Goal: Task Accomplishment & Management: Use online tool/utility

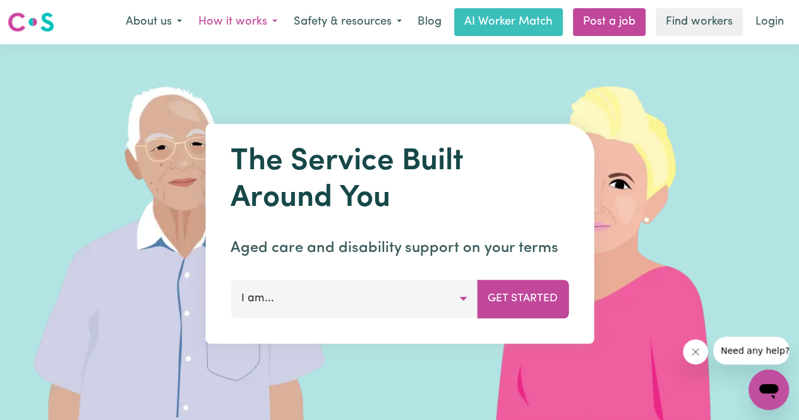
click at [229, 31] on button "How it works" at bounding box center [237, 22] width 95 height 27
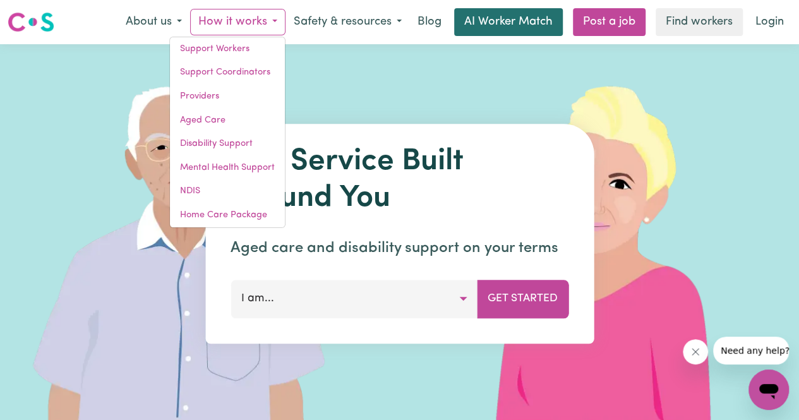
click at [498, 28] on link "AI Worker Match" at bounding box center [508, 22] width 109 height 28
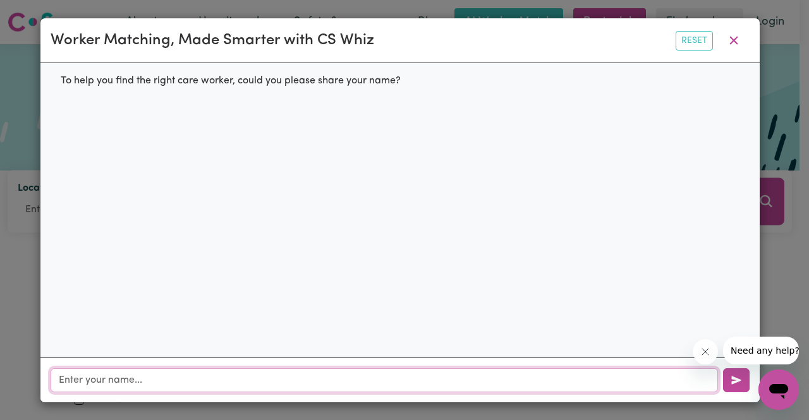
click at [281, 372] on input "text" at bounding box center [384, 380] width 667 height 24
type input "[PERSON_NAME] and need a companions"
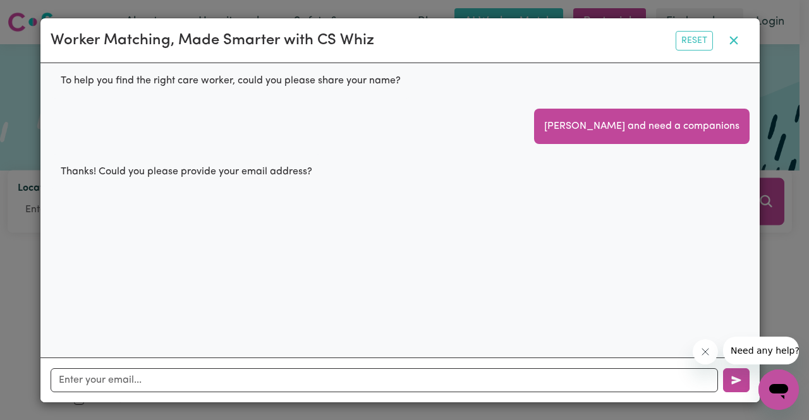
click at [737, 39] on icon "button" at bounding box center [733, 41] width 8 height 8
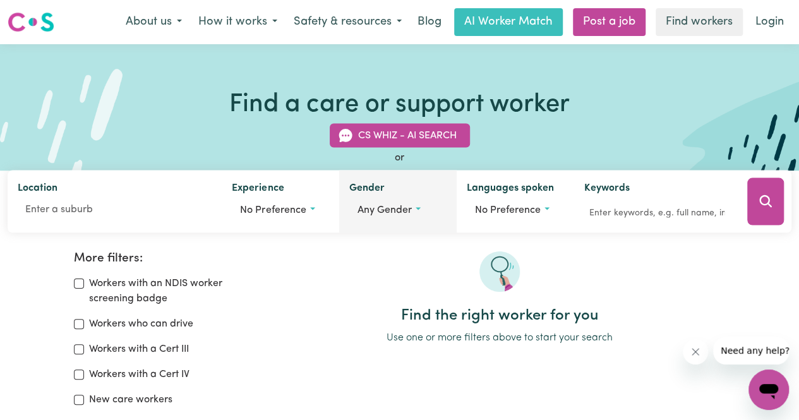
click at [382, 227] on div "Gender Any gender" at bounding box center [398, 202] width 118 height 63
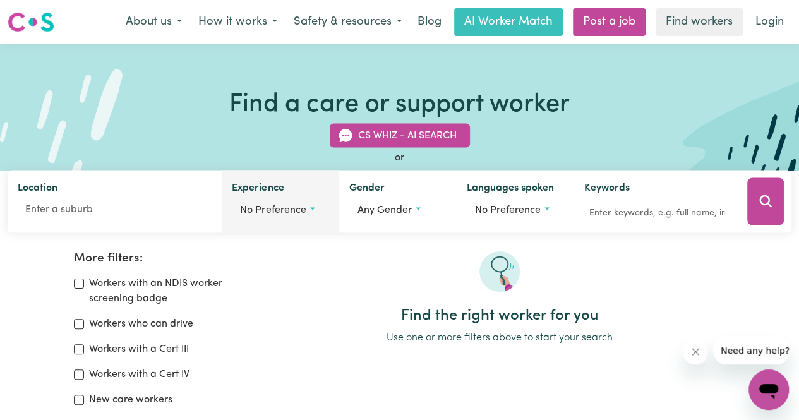
click at [265, 216] on button "No preference" at bounding box center [280, 210] width 97 height 24
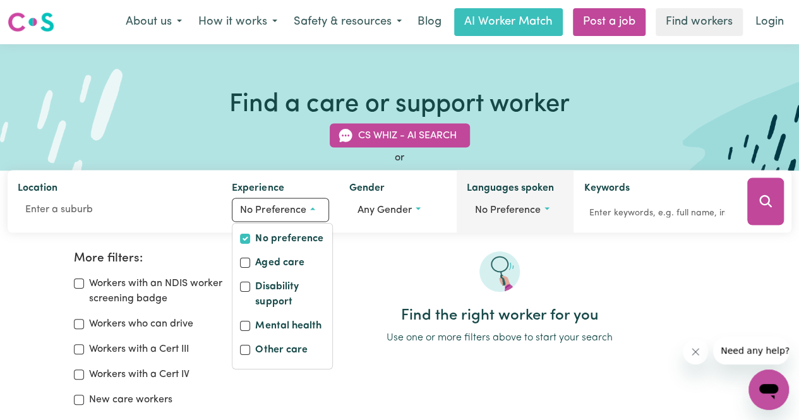
click at [504, 211] on span "No preference" at bounding box center [508, 210] width 66 height 10
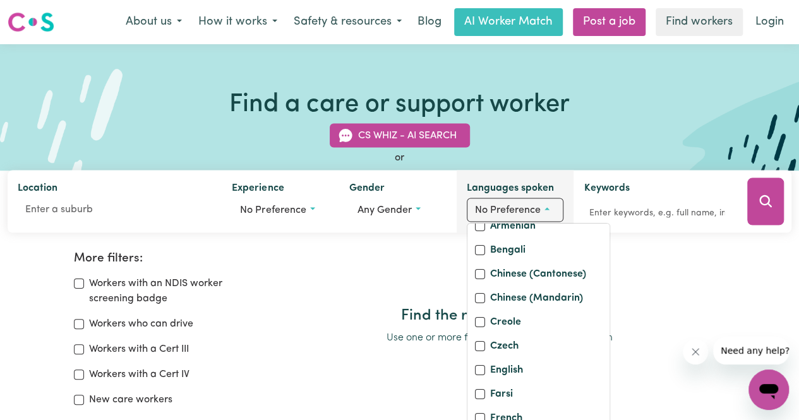
scroll to position [105, 0]
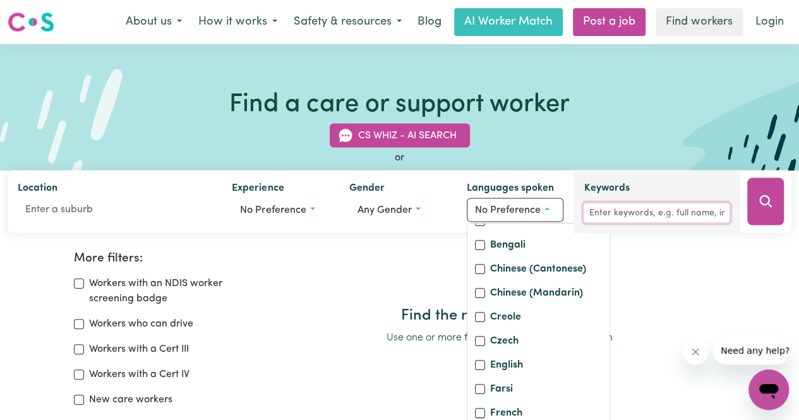
click at [615, 208] on input "Keywords" at bounding box center [657, 213] width 146 height 20
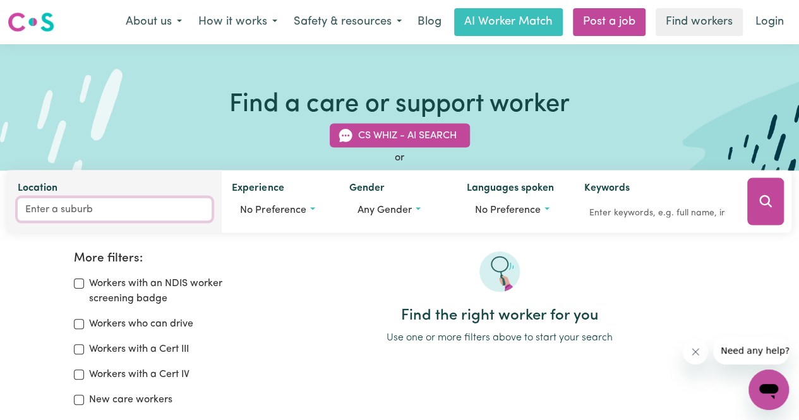
click at [73, 207] on input "Location" at bounding box center [115, 209] width 194 height 23
click at [79, 202] on input "Location" at bounding box center [115, 209] width 194 height 23
type input "don"
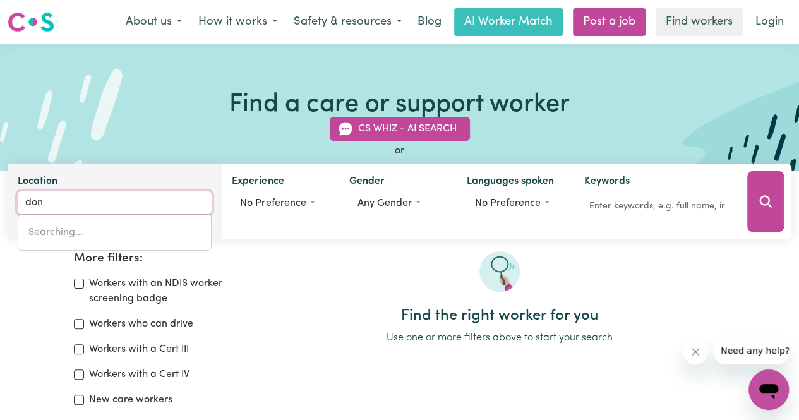
type input "don, [GEOGRAPHIC_DATA], 7310"
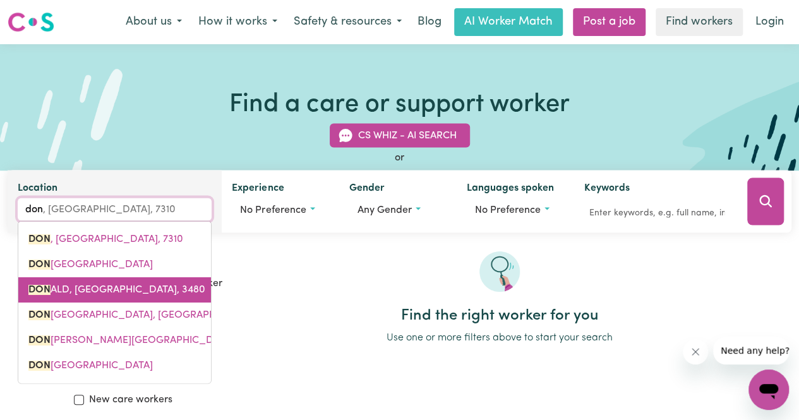
type input "donv"
type input "donva"
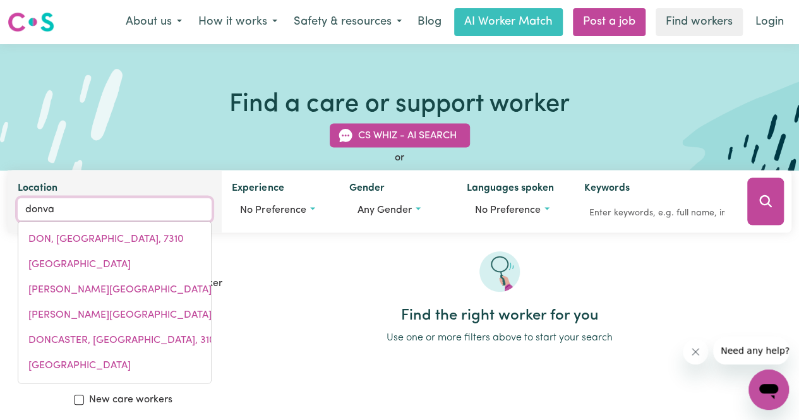
type input "donvaLE, Victoria, 3111"
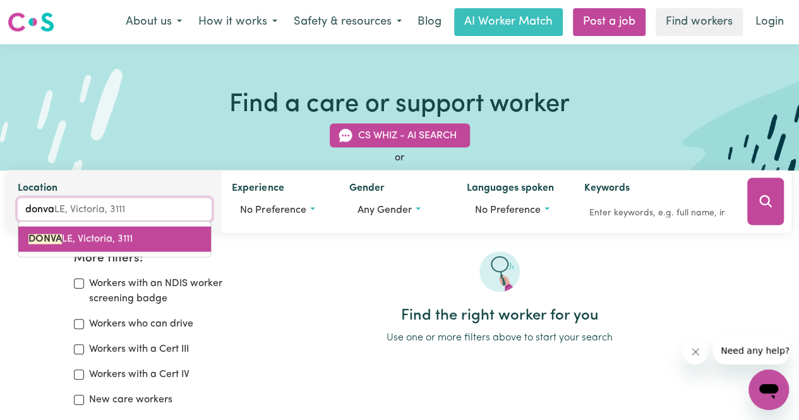
click at [107, 234] on span "DONVA LE, Victoria, 3111" at bounding box center [80, 239] width 104 height 10
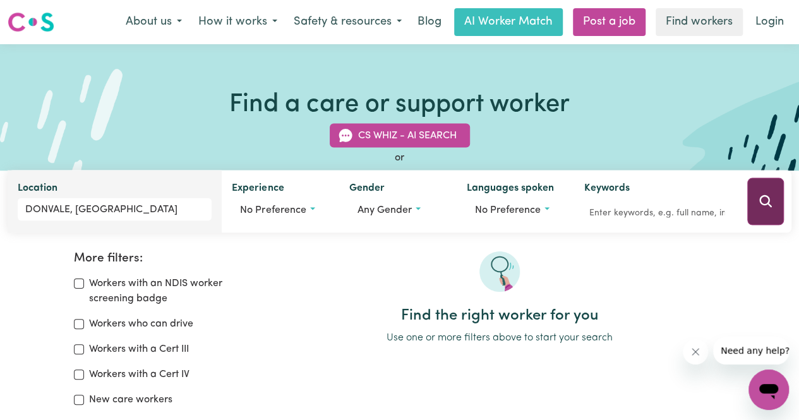
click at [769, 193] on button "Search" at bounding box center [766, 201] width 37 height 47
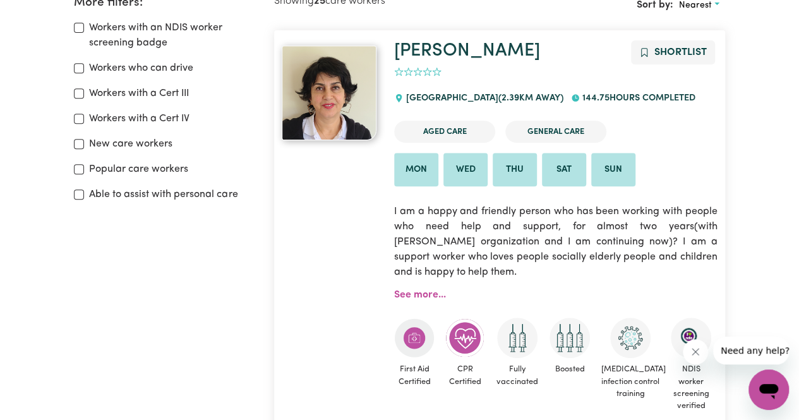
scroll to position [257, 0]
click at [408, 291] on link "See more..." at bounding box center [420, 294] width 52 height 10
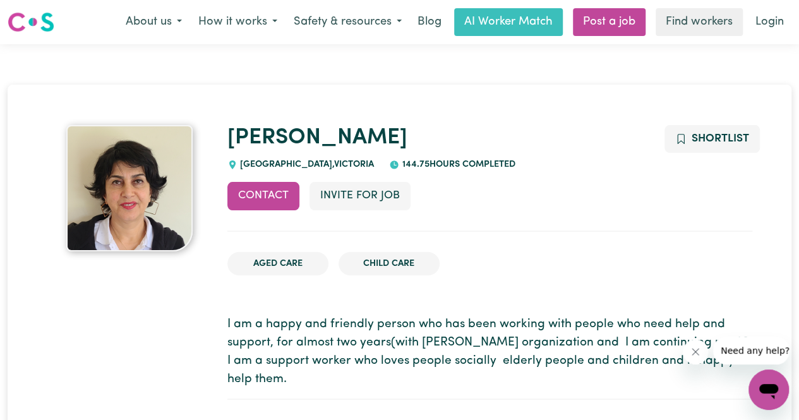
drag, startPoint x: 432, startPoint y: 191, endPoint x: 161, endPoint y: 88, distance: 290.6
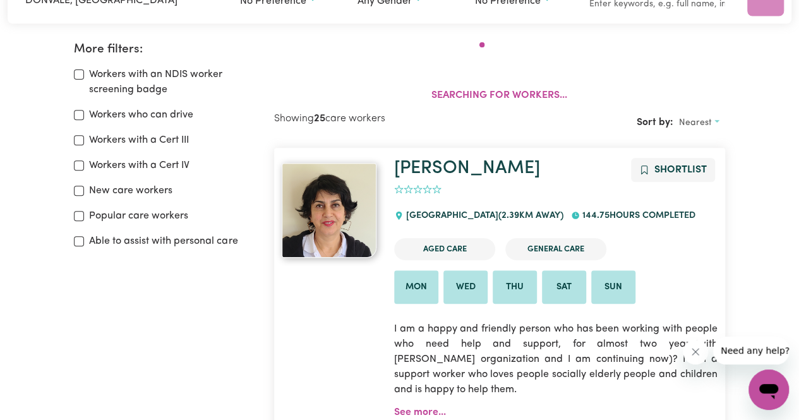
scroll to position [211, 0]
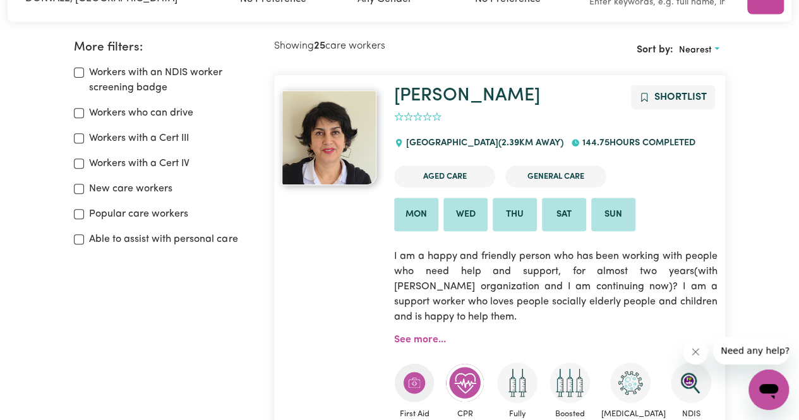
click at [365, 291] on div at bounding box center [330, 293] width 112 height 417
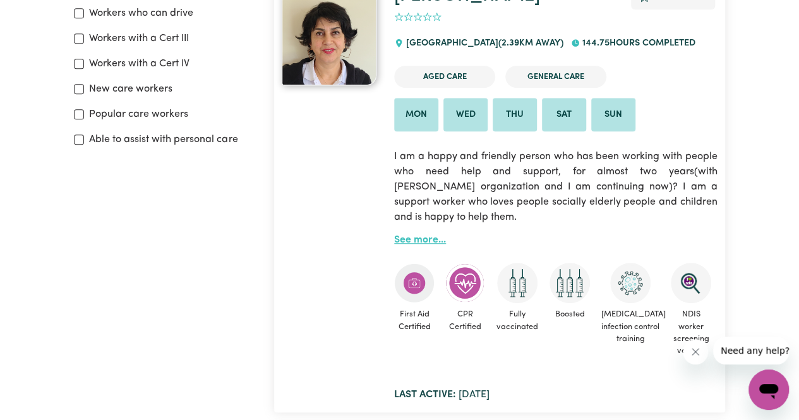
click at [420, 244] on link "See more..." at bounding box center [420, 240] width 52 height 10
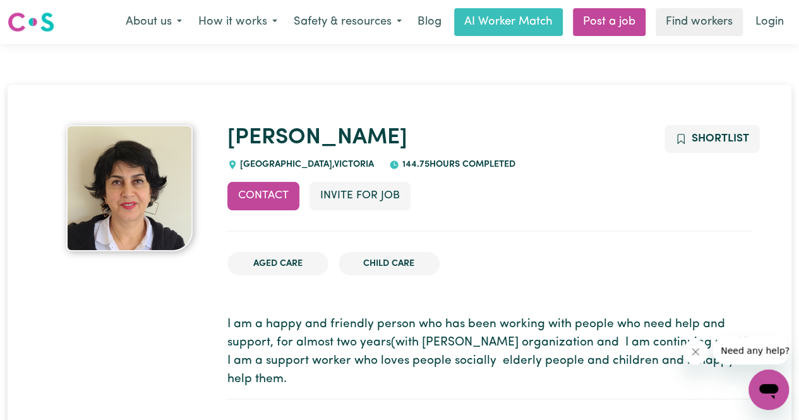
click at [123, 167] on img at bounding box center [129, 188] width 126 height 126
click at [278, 200] on button "Contact" at bounding box center [263, 196] width 72 height 28
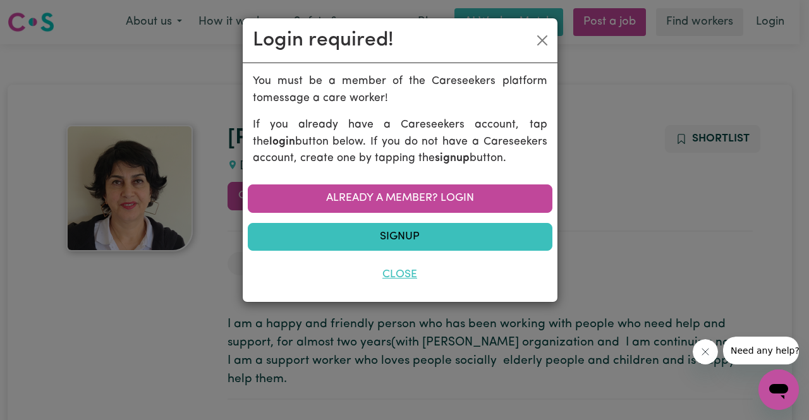
click at [401, 282] on button "Close" at bounding box center [400, 275] width 305 height 28
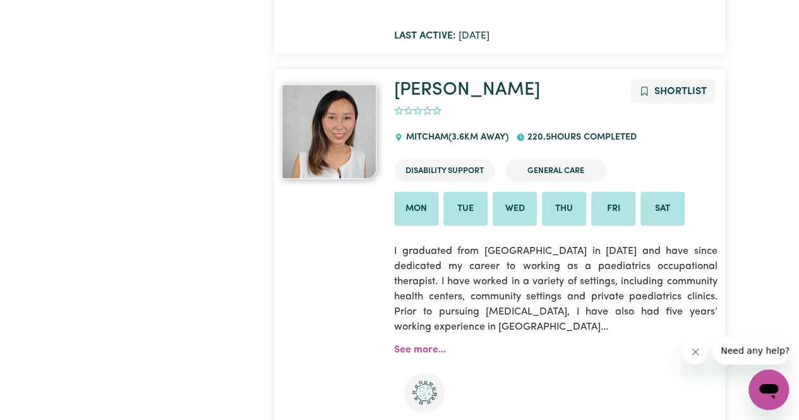
scroll to position [1126, 0]
click at [421, 354] on link "See more..." at bounding box center [420, 349] width 52 height 10
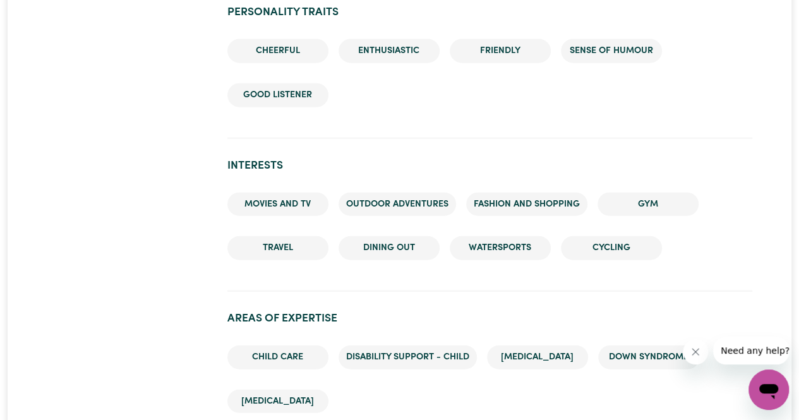
scroll to position [1450, 0]
click at [421, 359] on li "Disability support - Child" at bounding box center [408, 357] width 138 height 24
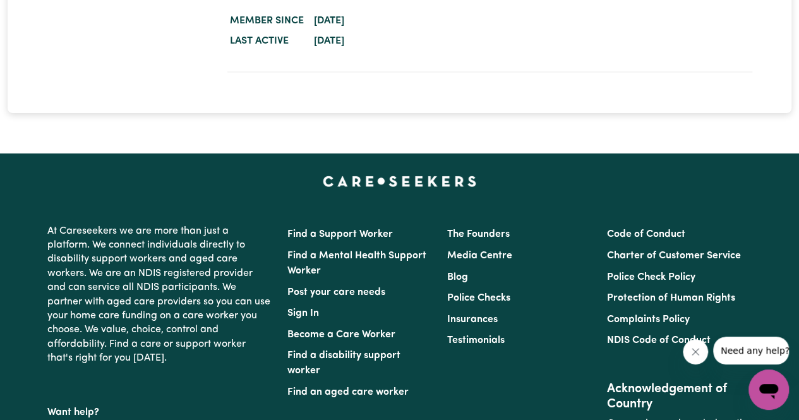
scroll to position [2228, 0]
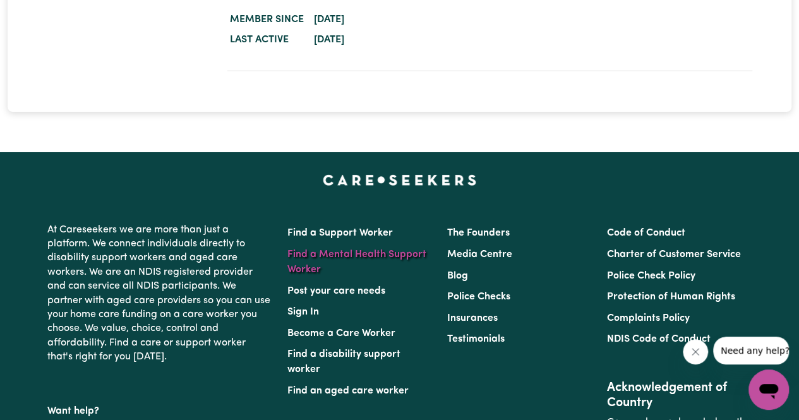
click at [361, 253] on link "Find a Mental Health Support Worker" at bounding box center [357, 262] width 139 height 25
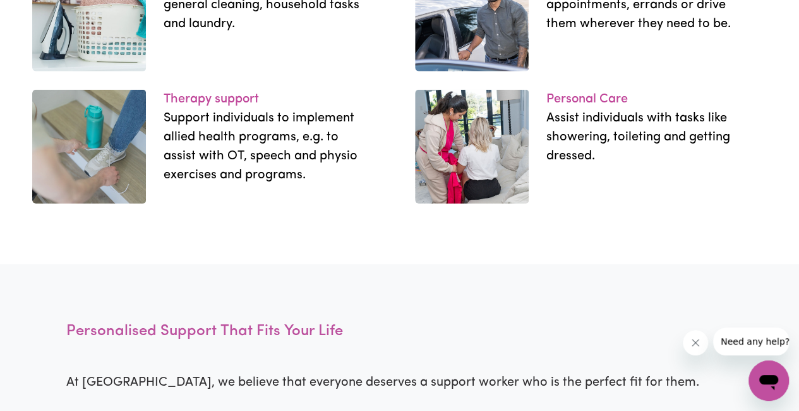
scroll to position [1932, 0]
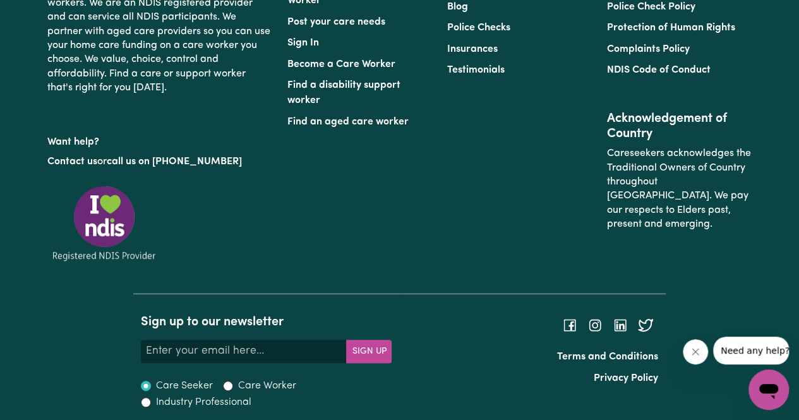
scroll to position [2503, 0]
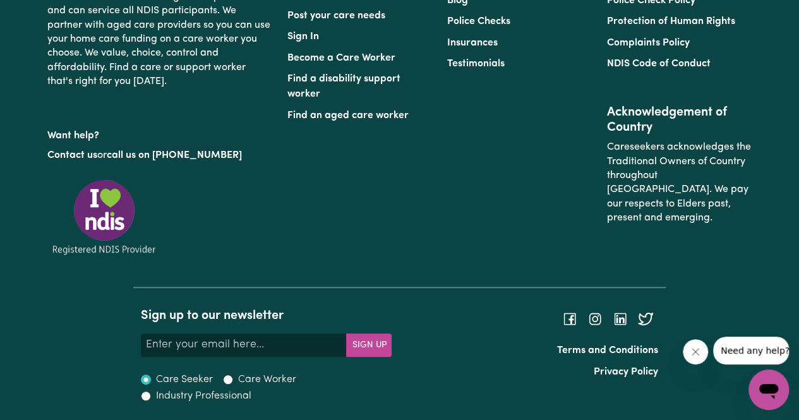
click at [307, 185] on div "Find a Support Worker Find a Mental Health Support Worker Post your care needs …" at bounding box center [360, 94] width 160 height 293
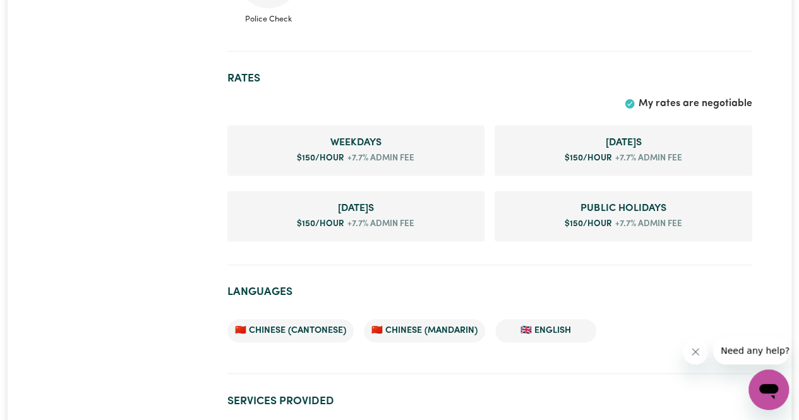
scroll to position [864, 0]
click at [307, 185] on ul "Weekday s $ 150 /hour +7.7% admin fee [DATE] s $ 150 /hour +7.7% admin fee [DAT…" at bounding box center [489, 182] width 525 height 121
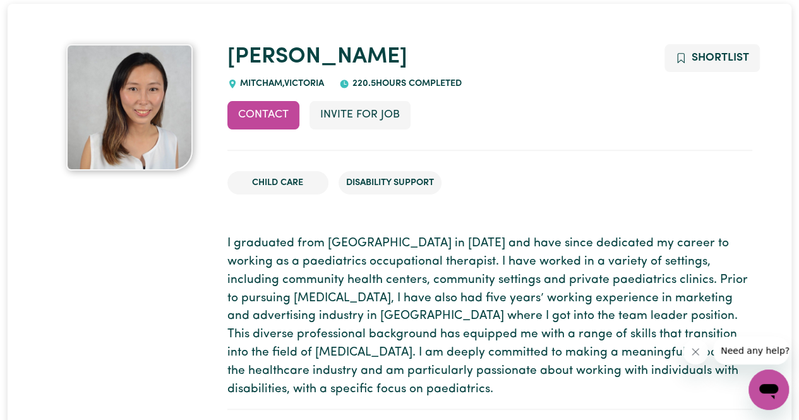
scroll to position [0, 0]
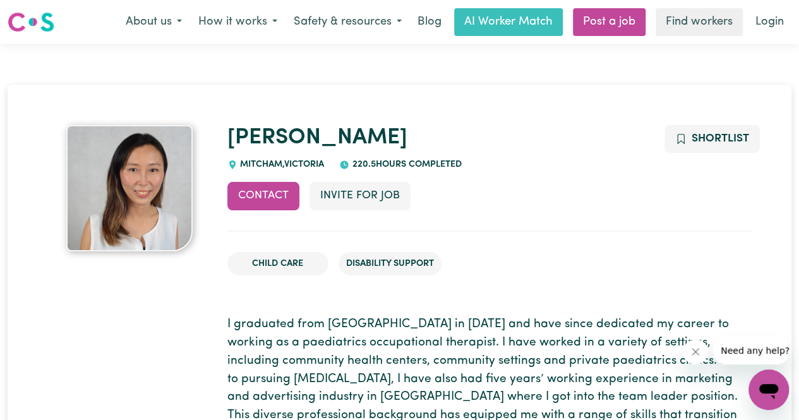
click at [30, 21] on img at bounding box center [31, 22] width 47 height 23
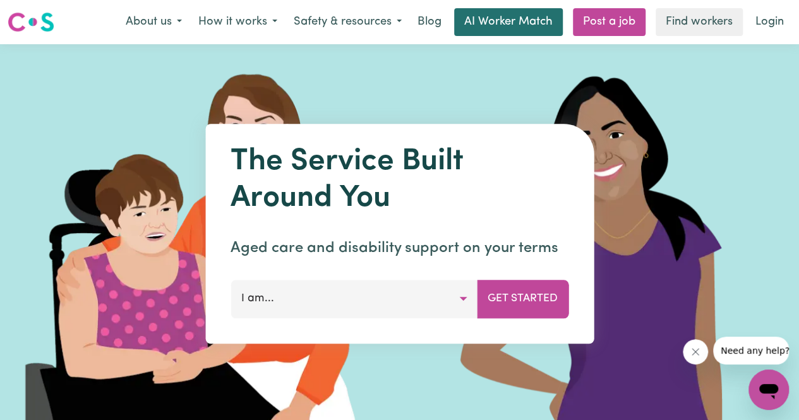
click at [488, 16] on link "AI Worker Match" at bounding box center [508, 22] width 109 height 28
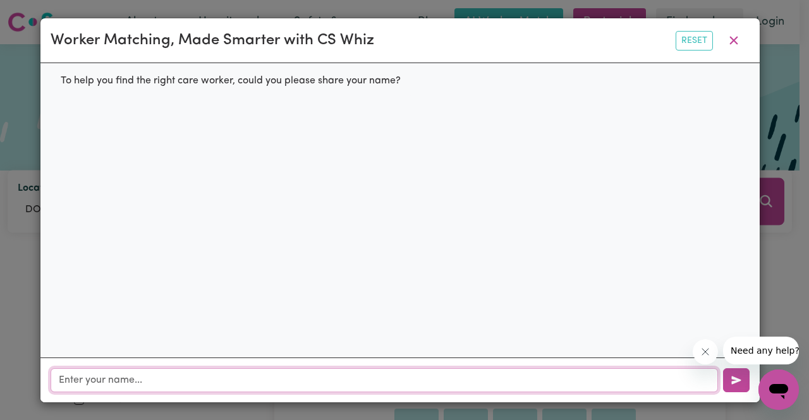
click at [249, 381] on input "text" at bounding box center [384, 380] width 667 height 24
type input "find someone to be a companion"
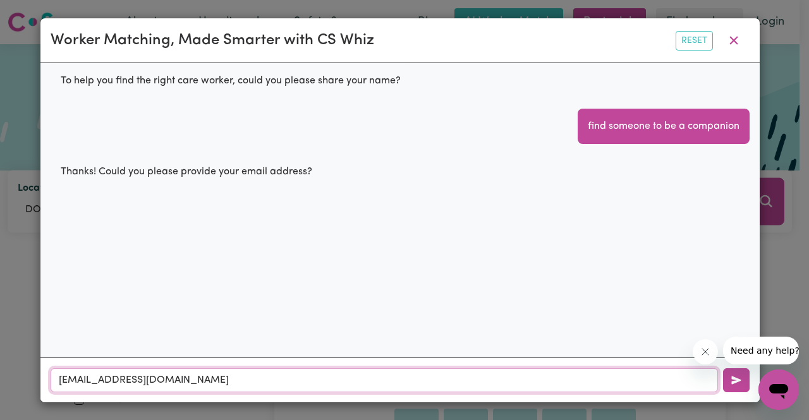
type input "[EMAIL_ADDRESS][DOMAIN_NAME]"
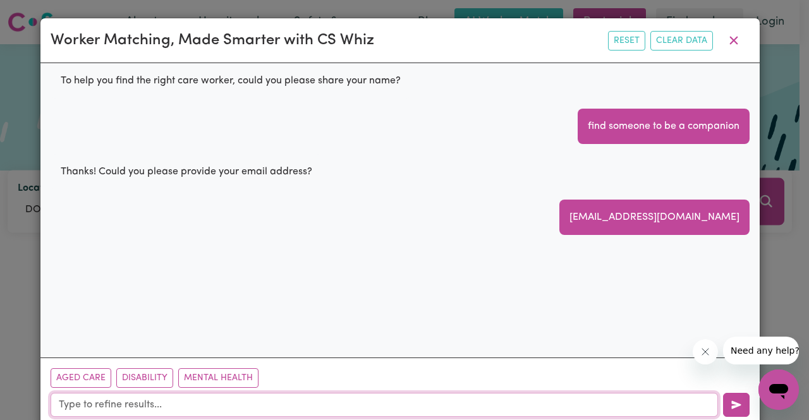
scroll to position [23, 0]
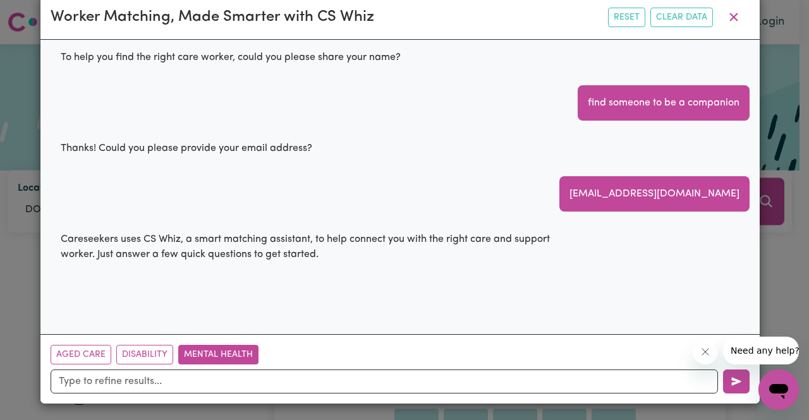
click at [227, 357] on button "Mental Health" at bounding box center [218, 355] width 80 height 20
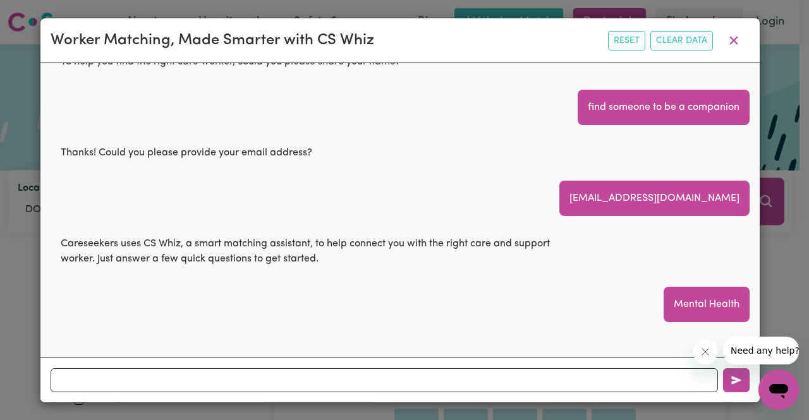
scroll to position [39, 0]
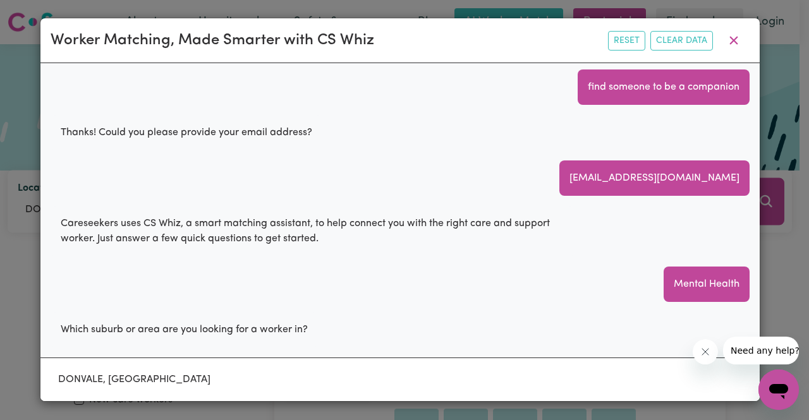
click at [227, 393] on div "DONVALE, [GEOGRAPHIC_DATA]" at bounding box center [399, 380] width 719 height 44
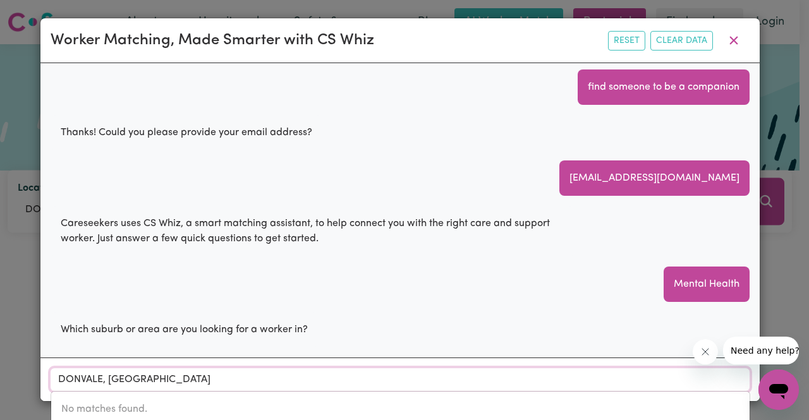
click at [227, 380] on input "DONVALE, [GEOGRAPHIC_DATA]" at bounding box center [400, 379] width 699 height 23
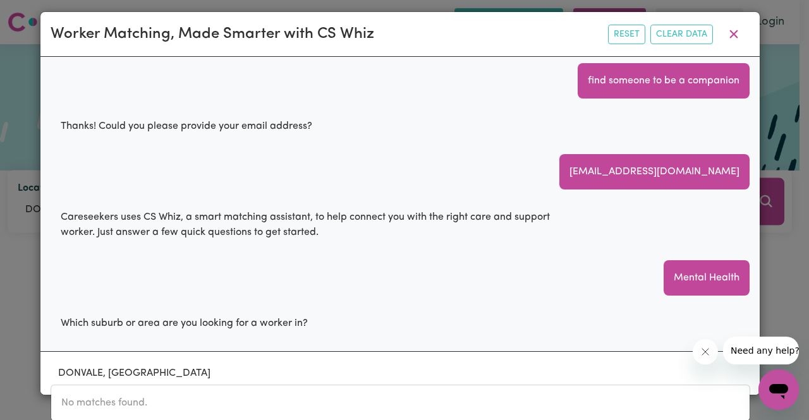
click at [425, 332] on div "Which suburb or area are you looking for a worker in?" at bounding box center [400, 323] width 699 height 35
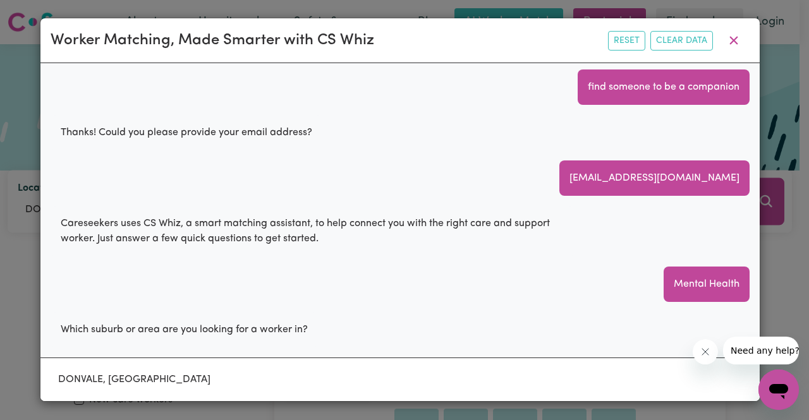
scroll to position [0, 0]
click at [710, 32] on button "Clear Data" at bounding box center [681, 41] width 63 height 20
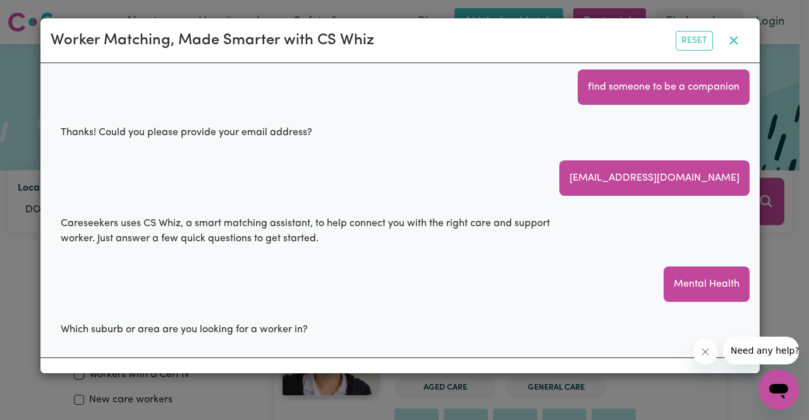
click at [736, 39] on icon "button" at bounding box center [733, 41] width 8 height 8
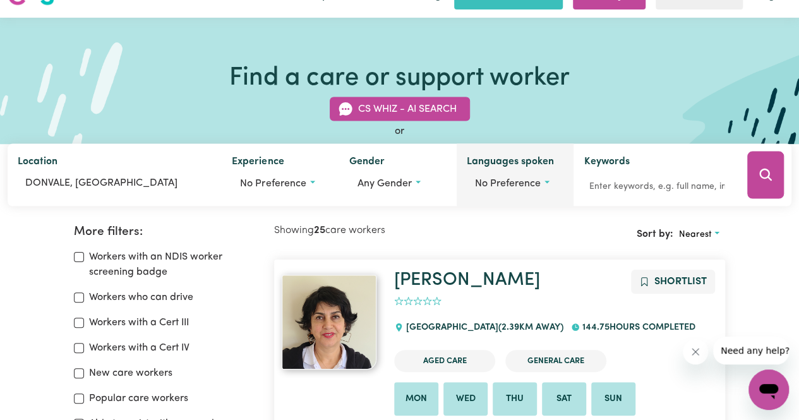
scroll to position [30, 0]
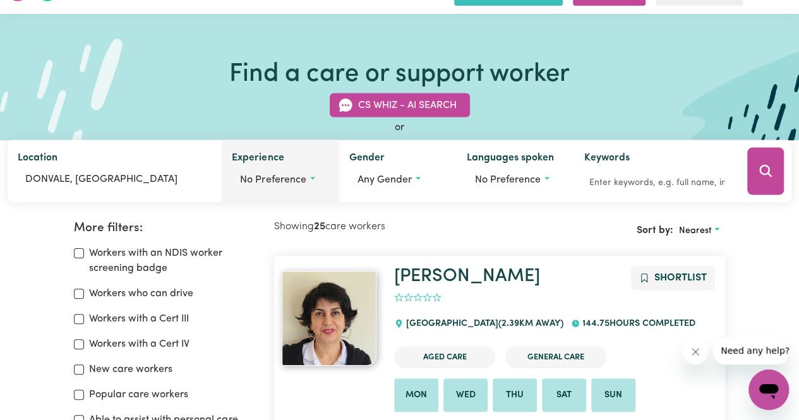
click at [316, 175] on button "No preference" at bounding box center [280, 180] width 97 height 24
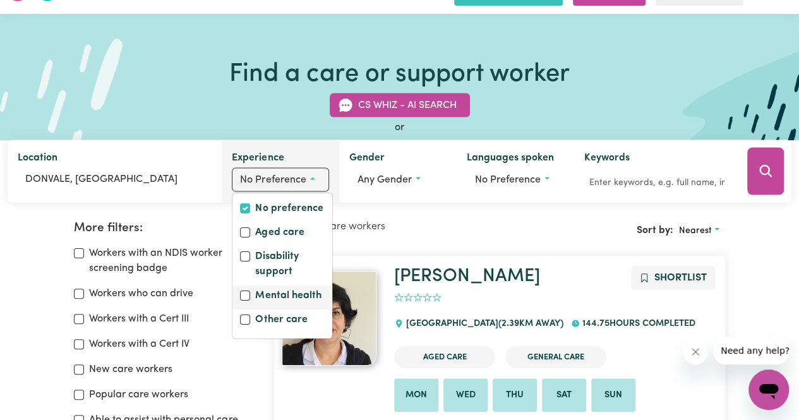
click at [296, 289] on label "Mental health" at bounding box center [288, 297] width 66 height 18
click at [250, 291] on input "Mental health" at bounding box center [245, 296] width 10 height 10
checkbox input "true"
checkbox input "false"
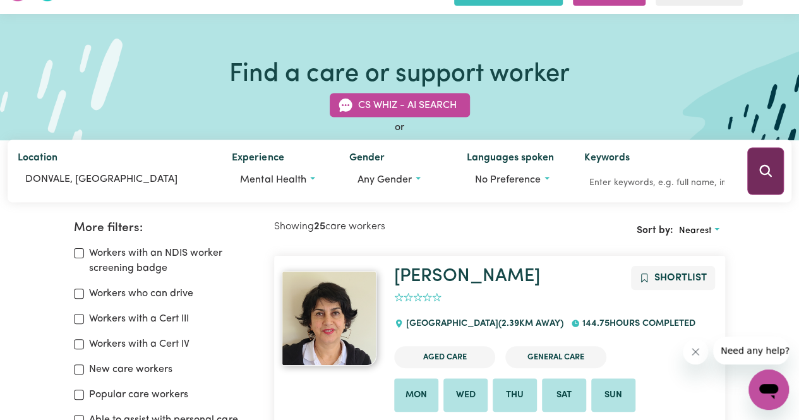
click at [757, 155] on button "Search" at bounding box center [766, 171] width 37 height 47
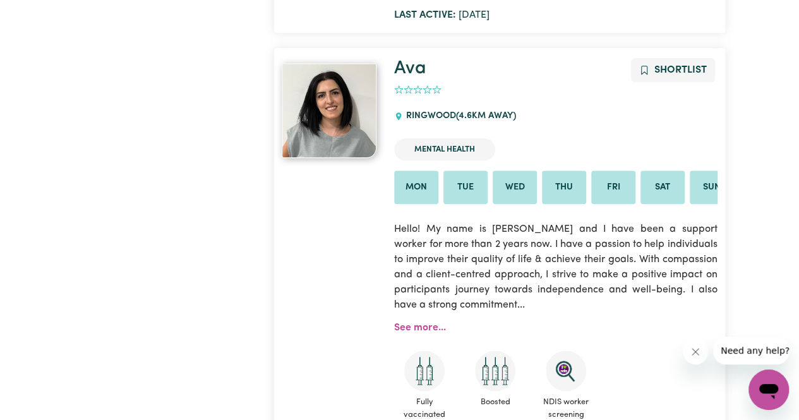
scroll to position [696, 0]
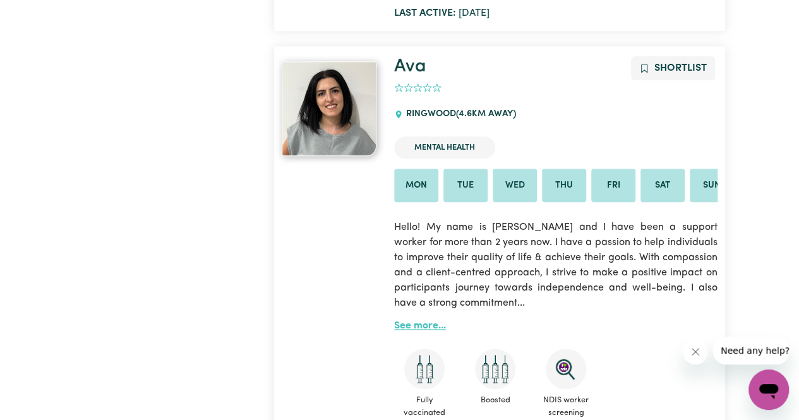
click at [425, 331] on link "See more..." at bounding box center [420, 326] width 52 height 10
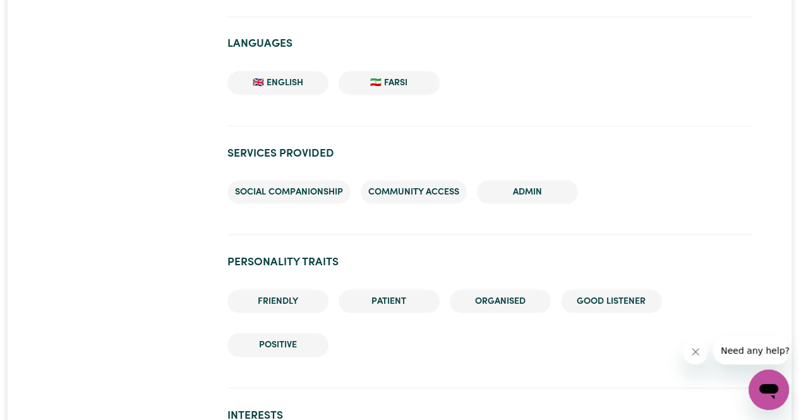
scroll to position [1134, 0]
click at [328, 203] on li "Social companionship" at bounding box center [288, 191] width 123 height 24
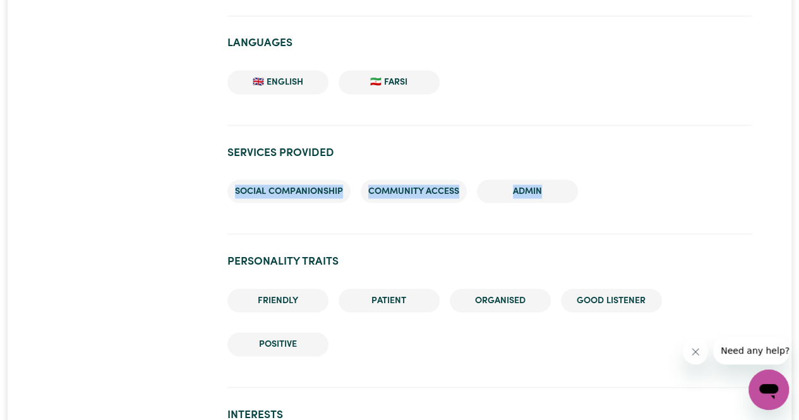
click at [328, 203] on li "Social companionship" at bounding box center [288, 191] width 123 height 24
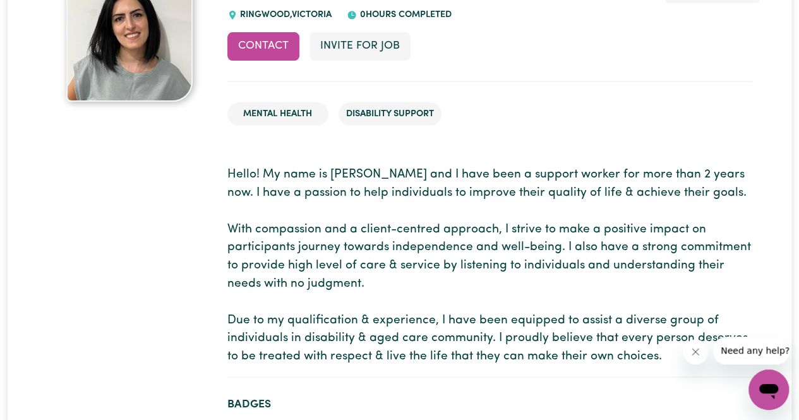
scroll to position [0, 0]
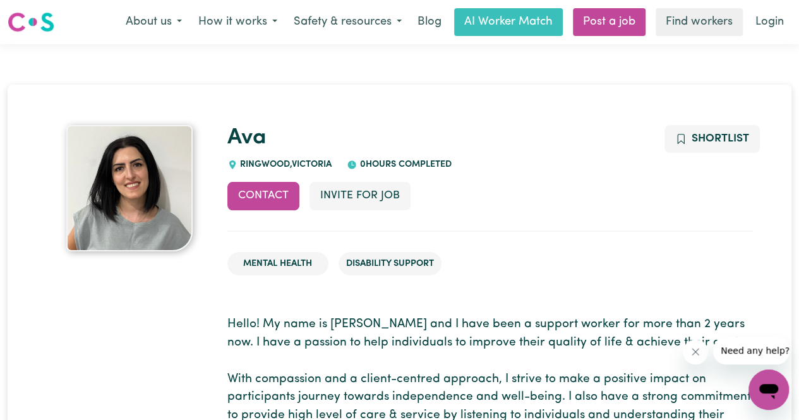
click at [21, 25] on img at bounding box center [31, 22] width 47 height 23
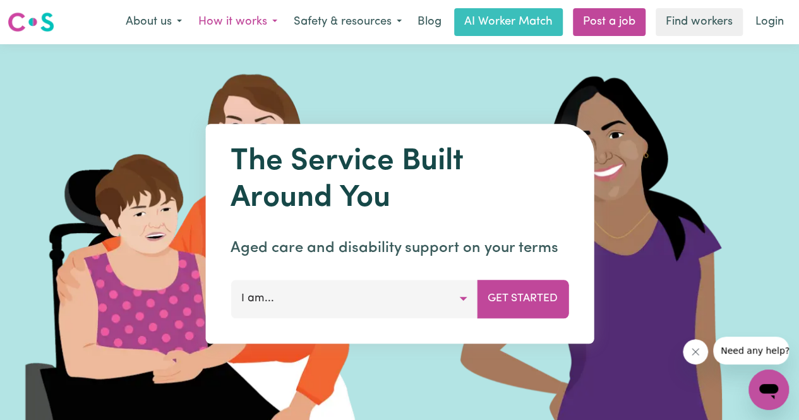
click at [243, 18] on button "How it works" at bounding box center [237, 22] width 95 height 27
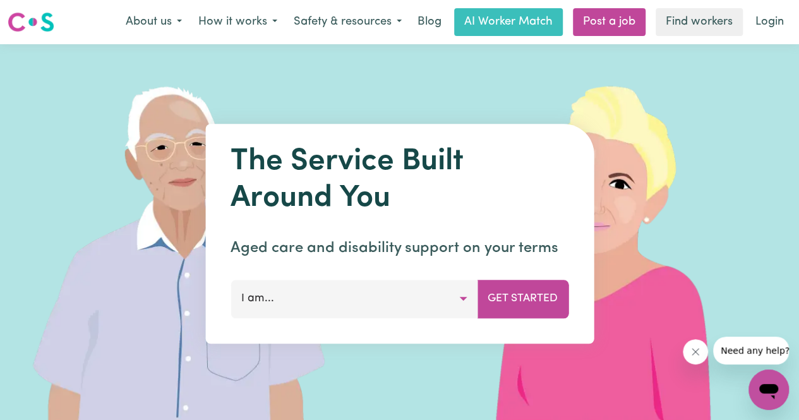
click at [288, 296] on button "I am..." at bounding box center [354, 299] width 247 height 38
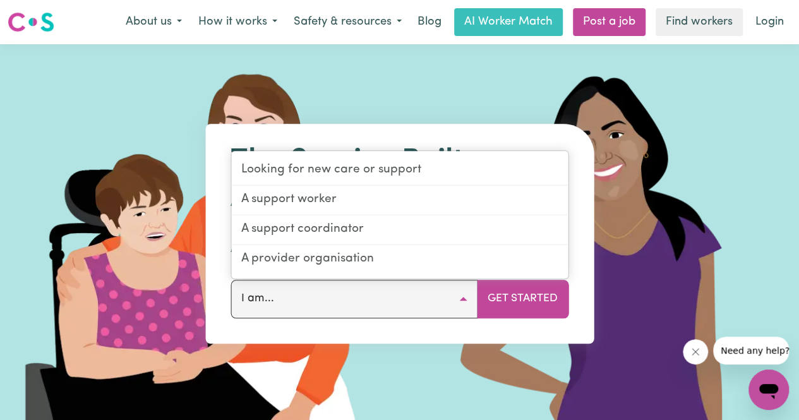
click at [215, 264] on div "The Service Built Around You Aged care and disability support on your terms I a…" at bounding box center [399, 234] width 389 height 220
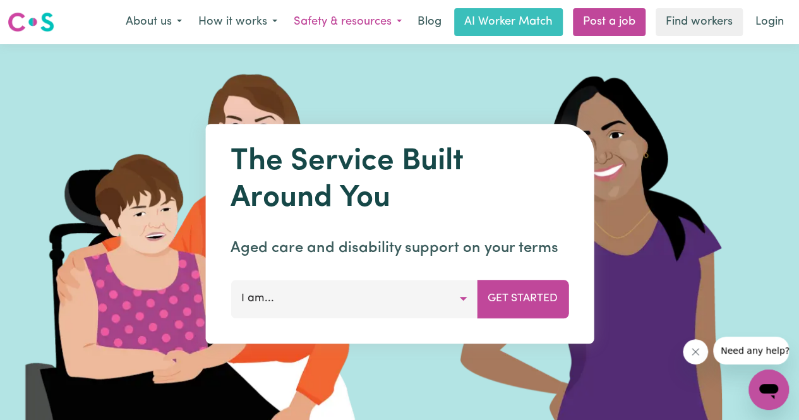
click at [320, 18] on button "Safety & resources" at bounding box center [348, 22] width 124 height 27
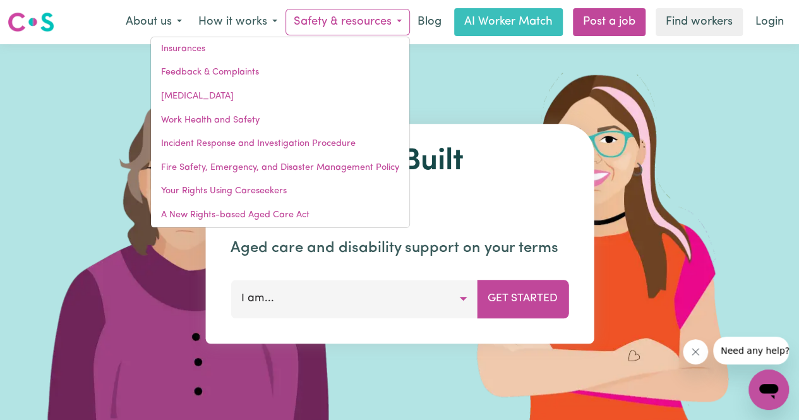
click at [51, 27] on img at bounding box center [31, 22] width 47 height 23
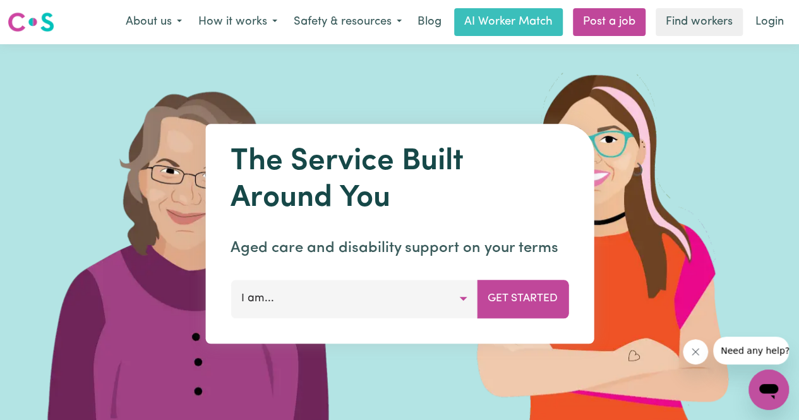
click at [51, 27] on img at bounding box center [31, 22] width 47 height 23
